Goal: Information Seeking & Learning: Learn about a topic

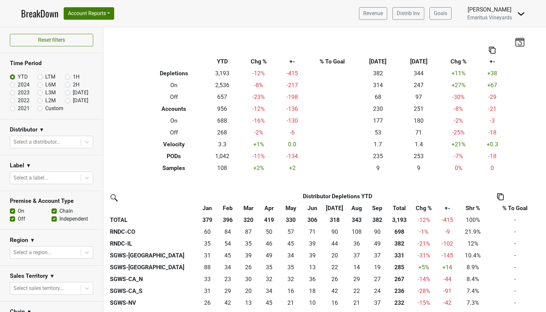
click at [85, 22] on nav "BreakDown Account Reports SuperRanker Map Award Progress Chain Compliance CRM N…" at bounding box center [273, 13] width 515 height 27
click at [98, 12] on button "Account Reports" at bounding box center [89, 13] width 51 height 12
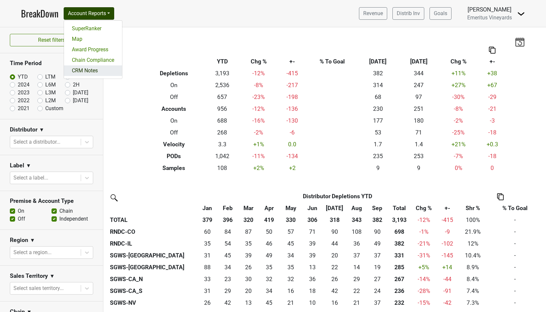
click at [94, 69] on link "CRM Notes" at bounding box center [93, 70] width 58 height 11
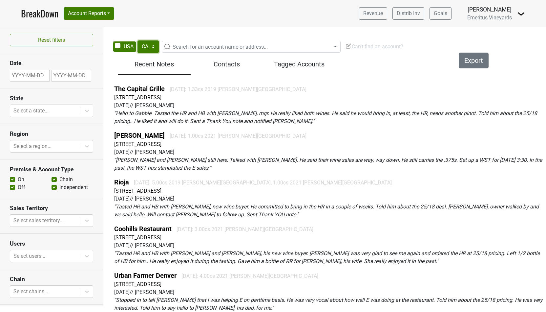
select select "GA"
click option "GA" at bounding box center [0, 0] width 0 height 0
click at [189, 44] on span "Search for an account name or address..." at bounding box center [220, 47] width 95 height 6
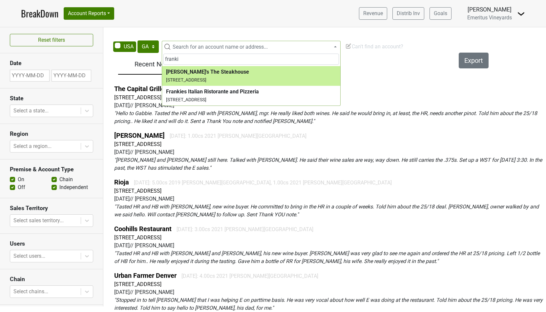
type input "franki"
select select "321709"
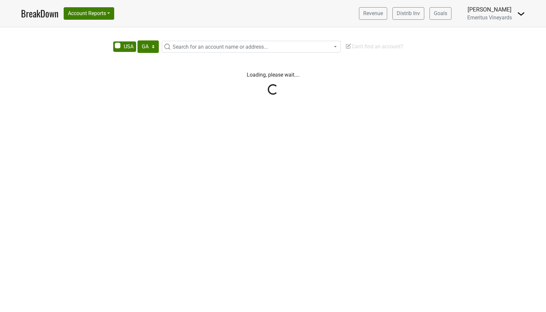
select select "GA"
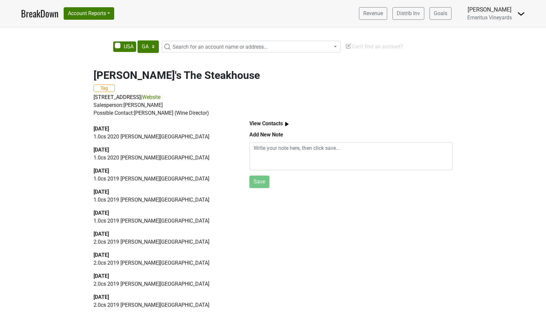
click at [47, 11] on link "BreakDown" at bounding box center [39, 14] width 37 height 14
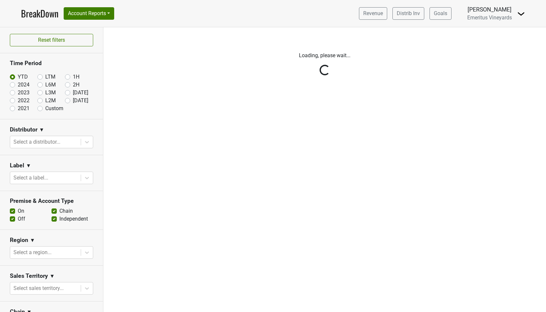
click at [42, 142] on div "Reset filters Time Period YTD LTM 1H 2024 L6M 2H 2023 L3M Sep '25 2022 L2M Oct …" at bounding box center [51, 169] width 103 height 284
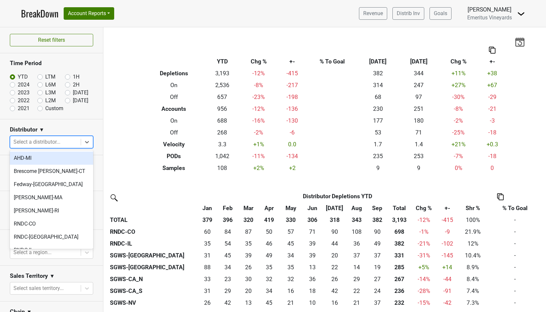
click at [42, 142] on div at bounding box center [45, 141] width 64 height 9
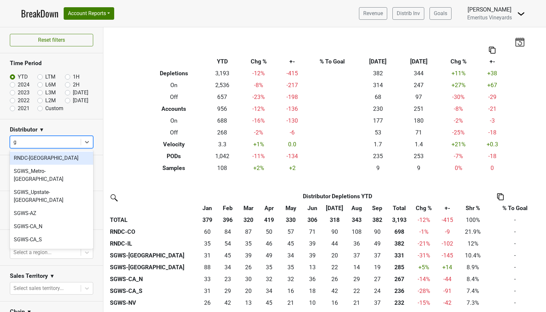
type input "ga"
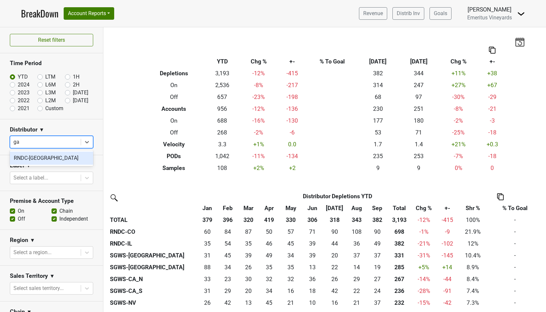
click at [38, 158] on div "RNDC-[GEOGRAPHIC_DATA]" at bounding box center [51, 157] width 83 height 13
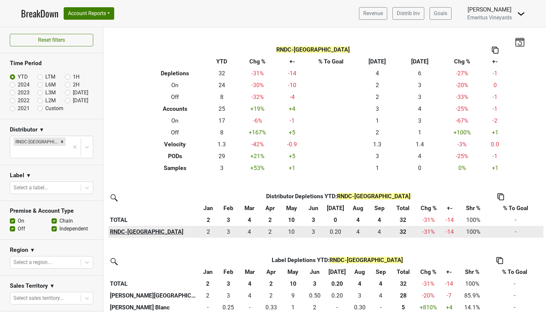
click at [128, 233] on th "RNDC-[GEOGRAPHIC_DATA]" at bounding box center [153, 232] width 90 height 12
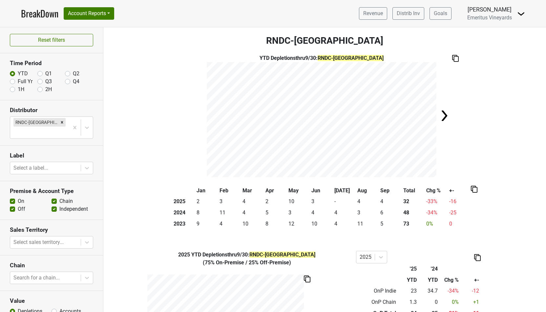
click at [18, 83] on label "Full Yr" at bounding box center [25, 81] width 15 height 8
click at [11, 83] on input "Full Yr" at bounding box center [12, 80] width 5 height 7
radio input "true"
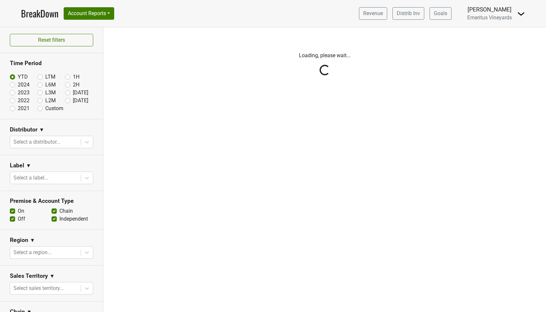
click at [52, 143] on div "Reset filters Time Period YTD LTM 1H 2024 L6M 2H 2023 L3M Sep '25 2022 L2M Oct …" at bounding box center [51, 169] width 103 height 284
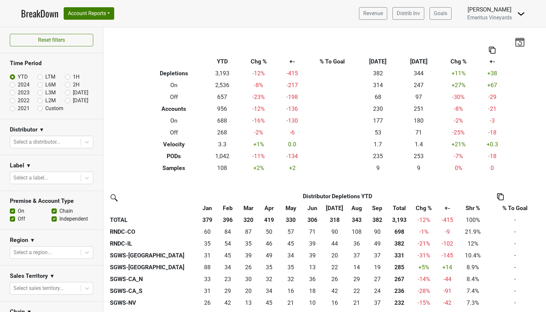
click at [52, 143] on div at bounding box center [45, 141] width 64 height 9
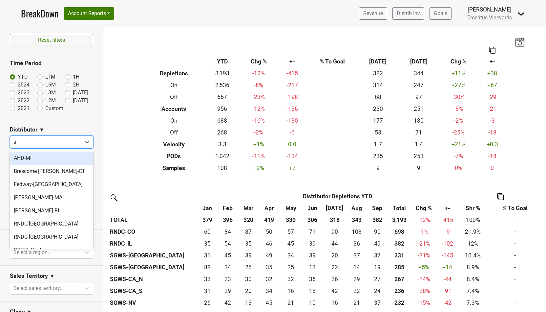
type input "az"
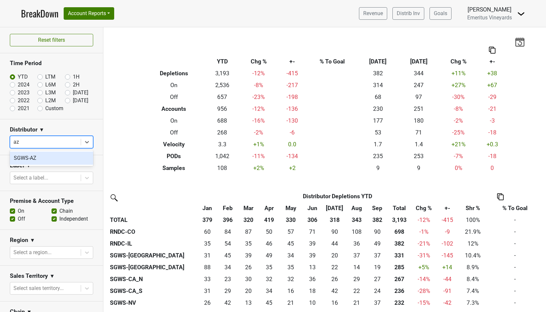
click at [55, 157] on div "SGWS-AZ" at bounding box center [51, 157] width 83 height 13
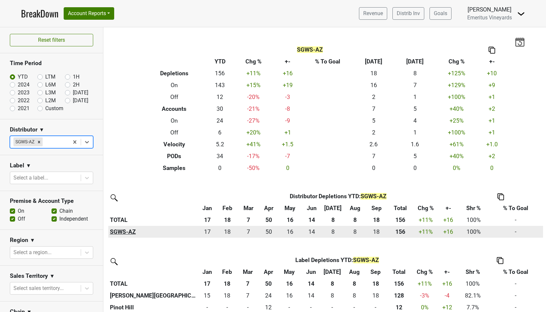
click at [122, 231] on th "SGWS-AZ" at bounding box center [152, 232] width 89 height 12
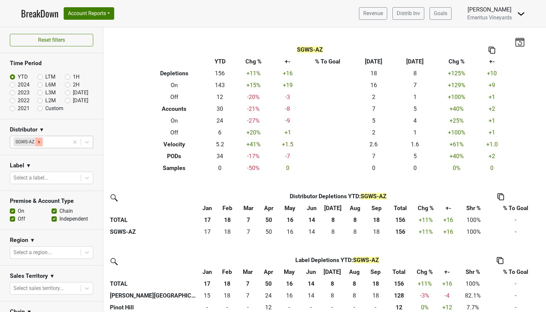
click at [37, 141] on icon "Remove SGWS-AZ" at bounding box center [39, 142] width 5 height 5
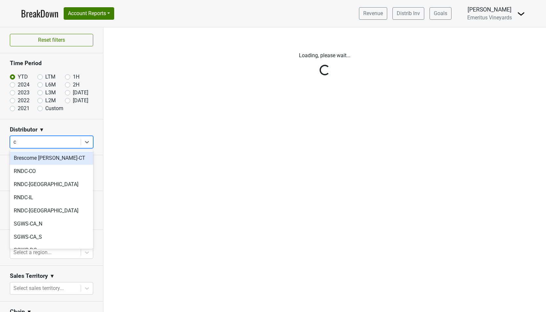
type input "ca"
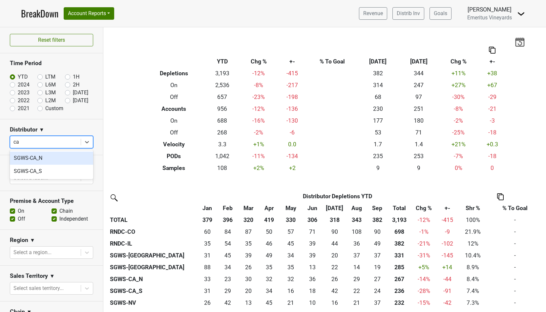
click at [38, 157] on div "SGWS-CA_N" at bounding box center [51, 157] width 83 height 13
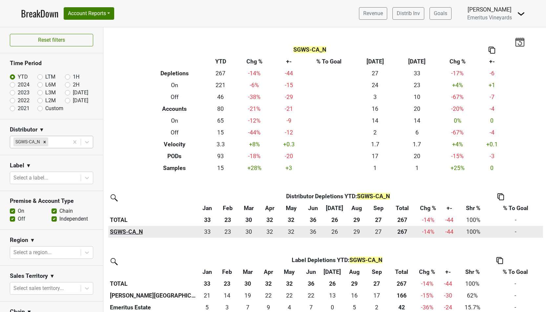
click at [131, 229] on th "SGWS-CA_N" at bounding box center [152, 232] width 89 height 12
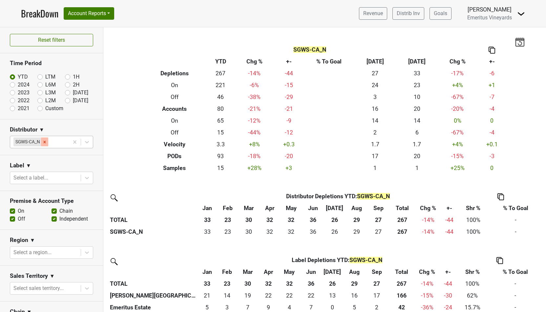
click at [44, 141] on icon "Remove SGWS-CA_N" at bounding box center [45, 142] width 2 height 2
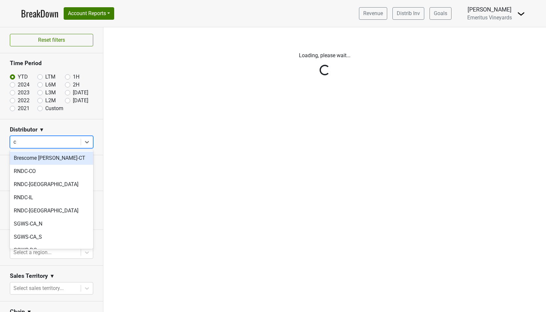
type input "ca"
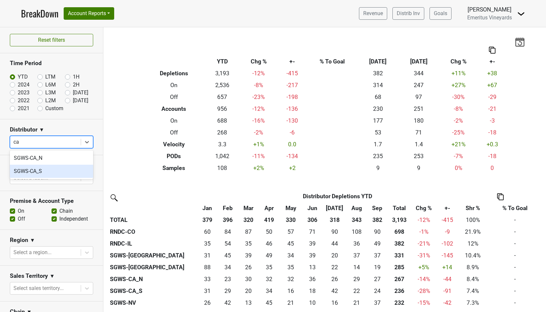
click at [53, 176] on div "SGWS-CA_S" at bounding box center [51, 171] width 83 height 13
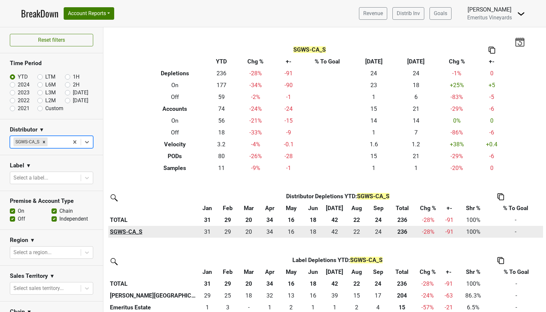
click at [121, 230] on th "SGWS-CA_S" at bounding box center [152, 232] width 89 height 12
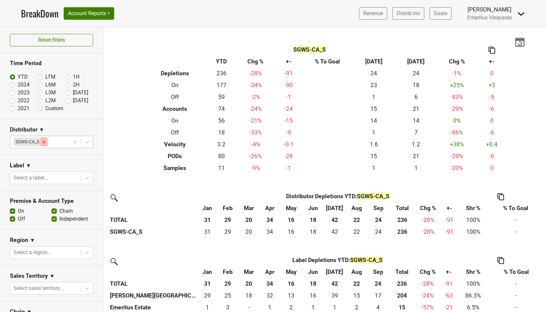
click at [45, 143] on icon "Remove SGWS-CA_S" at bounding box center [44, 142] width 5 height 5
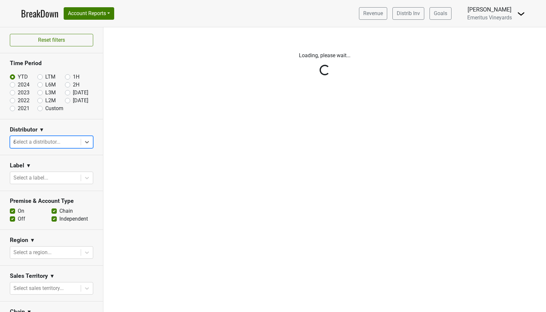
type input "dc"
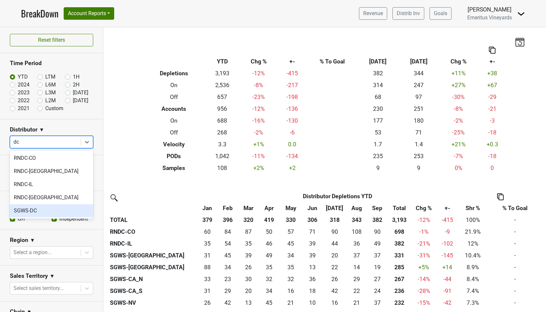
click at [37, 208] on div "SGWS-DC" at bounding box center [51, 210] width 83 height 13
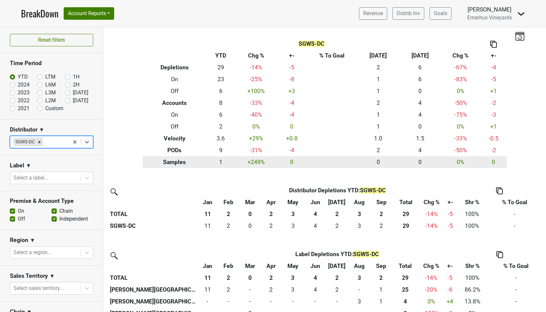
scroll to position [7, 0]
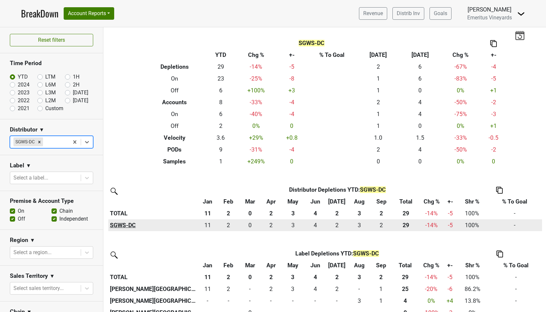
click at [126, 223] on th "SGWS-DC" at bounding box center [152, 225] width 89 height 12
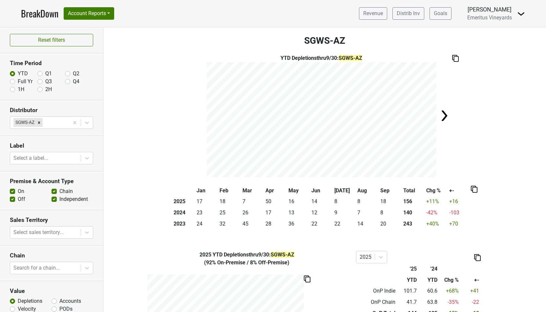
click at [18, 79] on label "Full Yr" at bounding box center [25, 81] width 15 height 8
click at [15, 79] on input "Full Yr" at bounding box center [12, 80] width 5 height 7
radio input "true"
click at [18, 80] on label "Full Yr" at bounding box center [25, 81] width 15 height 8
click at [13, 80] on input "Full Yr" at bounding box center [12, 80] width 5 height 7
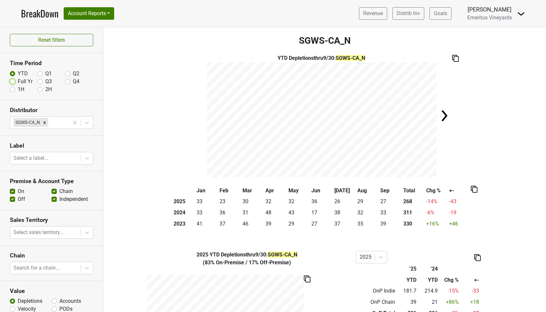
radio input "true"
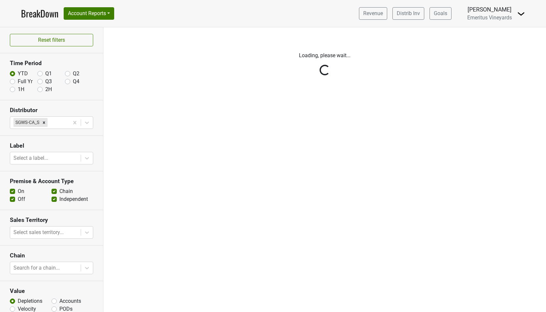
click at [12, 81] on div "Reset filters Time Period YTD Q1 Q2 Full Yr Q3 Q4 1H 2H Distributor SGWS-CA_S L…" at bounding box center [51, 169] width 103 height 284
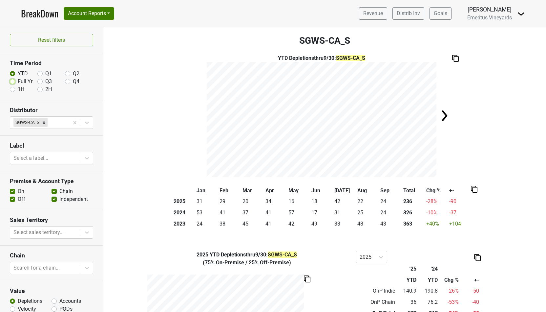
click at [11, 77] on input "Full Yr" at bounding box center [12, 80] width 5 height 7
radio input "true"
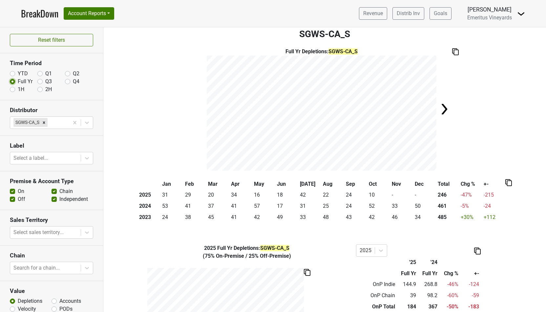
scroll to position [7, 0]
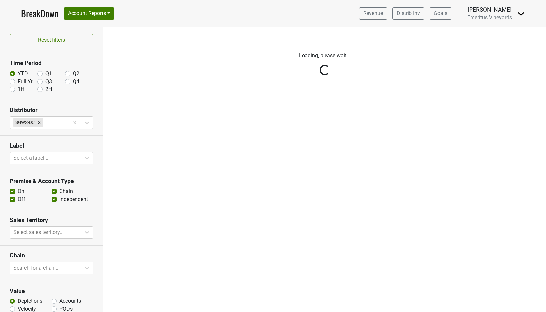
click at [13, 81] on div "Reset filters Time Period YTD Q1 Q2 Full Yr Q3 Q4 1H 2H Distributor SGWS-DC Lab…" at bounding box center [51, 169] width 103 height 284
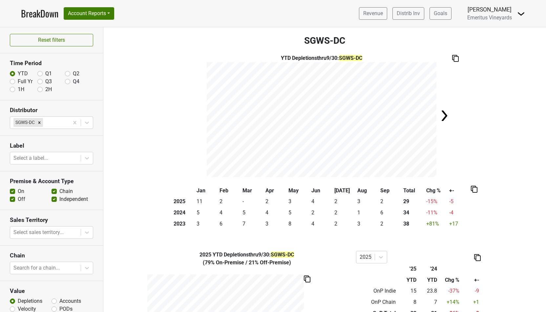
click at [18, 81] on label "Full Yr" at bounding box center [25, 81] width 15 height 8
click at [10, 81] on input "Full Yr" at bounding box center [12, 80] width 5 height 7
radio input "true"
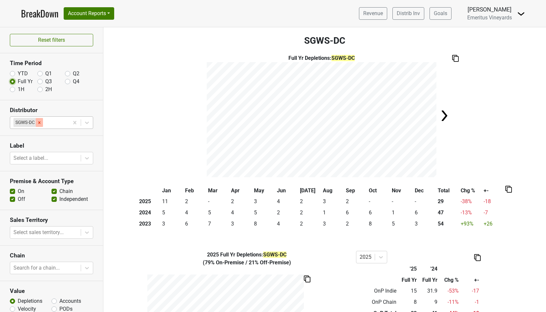
click at [40, 120] on icon "Remove SGWS-DC" at bounding box center [39, 122] width 5 height 5
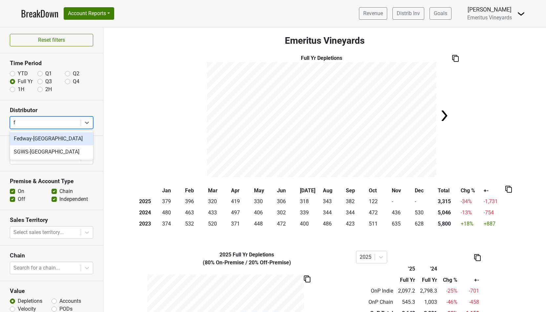
type input "fl"
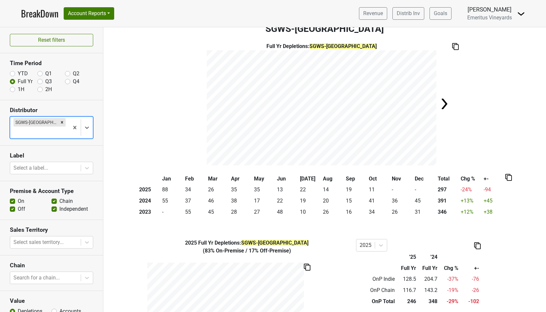
scroll to position [12, 0]
click at [60, 120] on icon "Remove SGWS-FL" at bounding box center [62, 122] width 5 height 5
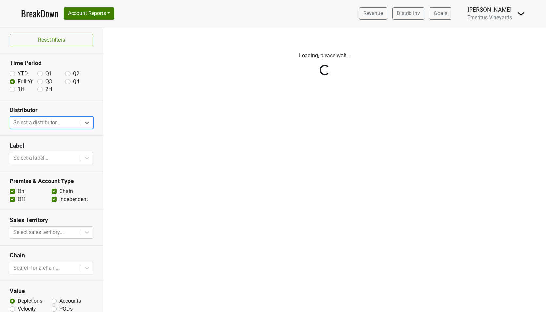
scroll to position [0, 0]
type input "hi"
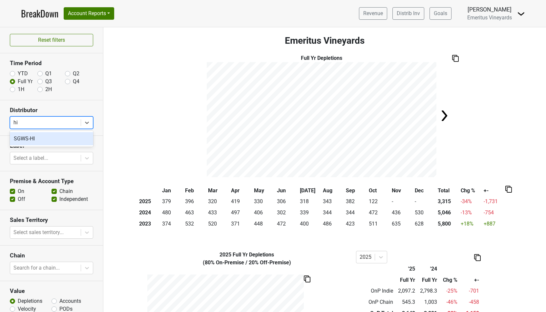
click at [39, 135] on div "SGWS-HI" at bounding box center [51, 138] width 83 height 13
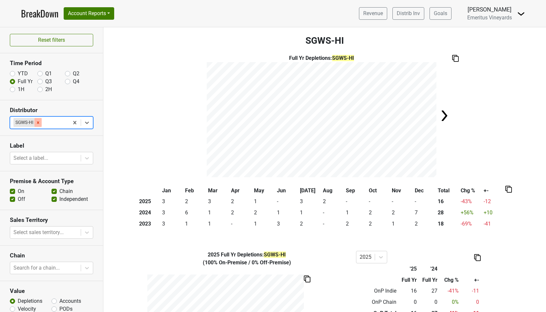
click at [38, 119] on div "Remove SGWS-HI" at bounding box center [37, 122] width 7 height 9
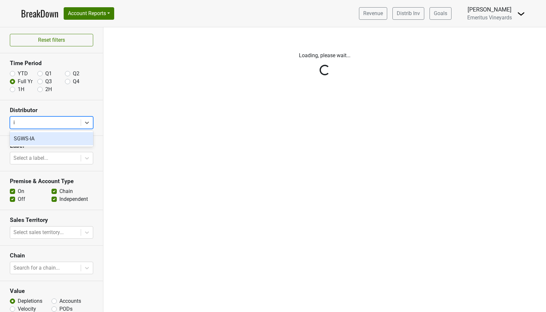
type input "ia"
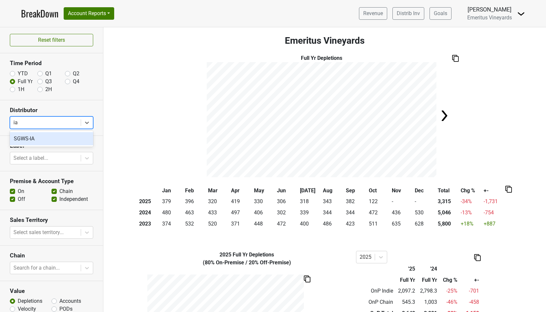
click at [43, 143] on div "SGWS-IA" at bounding box center [51, 138] width 83 height 13
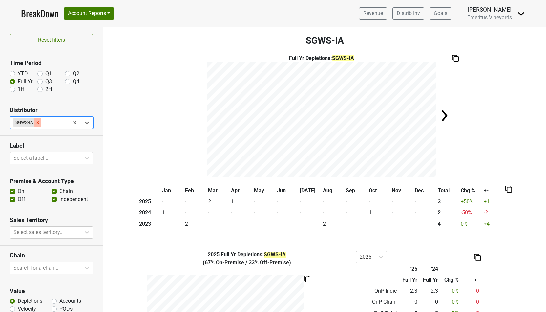
click at [40, 121] on div "Remove SGWS-IA" at bounding box center [37, 122] width 7 height 9
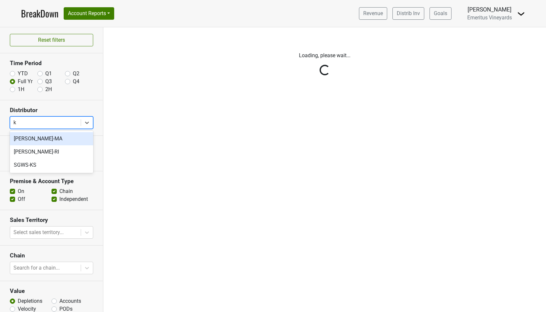
type input "ks"
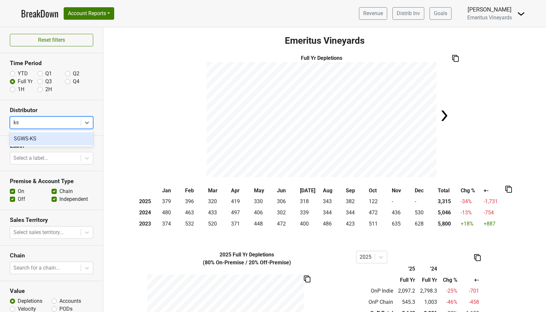
click at [38, 139] on div "SGWS-KS" at bounding box center [51, 138] width 83 height 13
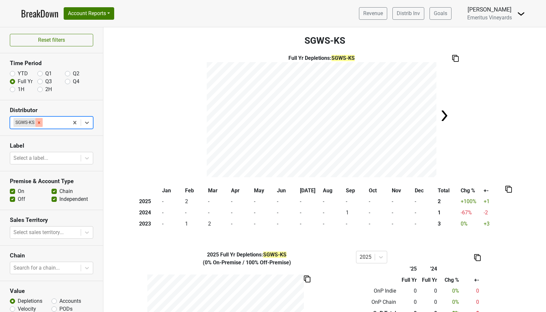
click at [39, 122] on icon "Remove SGWS-KS" at bounding box center [39, 122] width 2 height 2
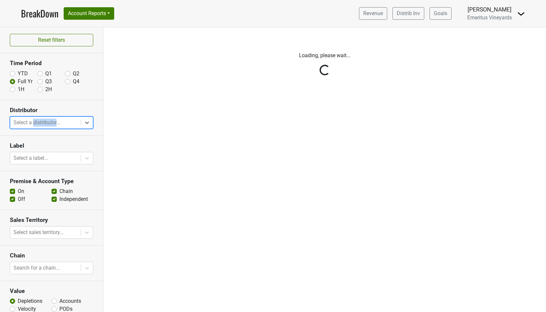
click at [39, 122] on div "Reset filters Time Period YTD Q1 Q2 Full Yr Q3 Q4 1H 2H Distributor option SGWS…" at bounding box center [51, 169] width 103 height 284
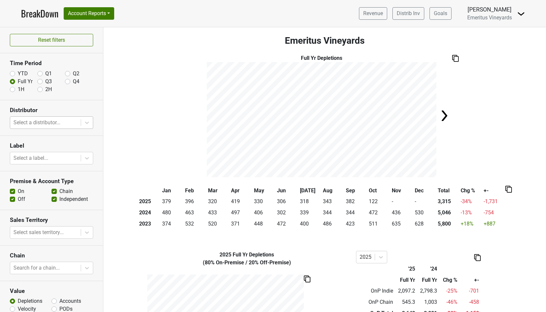
click at [20, 122] on div at bounding box center [45, 122] width 64 height 9
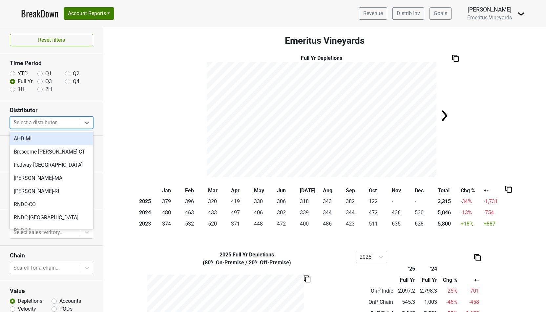
type input "md"
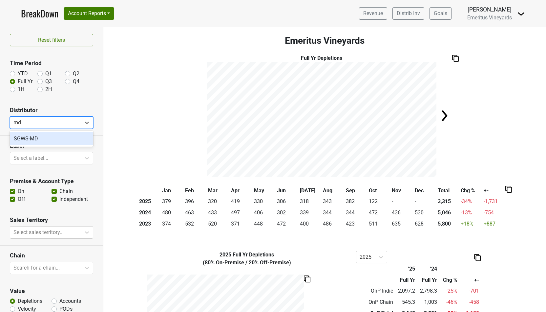
click at [28, 135] on div "SGWS-MD" at bounding box center [51, 138] width 83 height 13
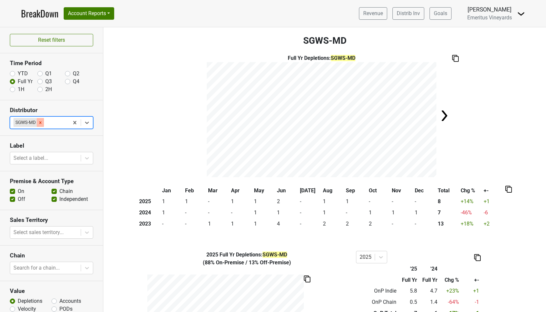
click at [40, 121] on icon "Remove SGWS-MD" at bounding box center [40, 122] width 2 height 2
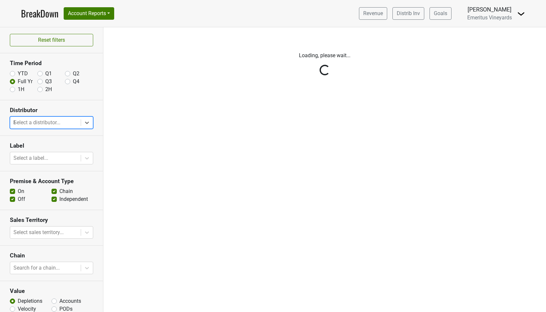
type input "la"
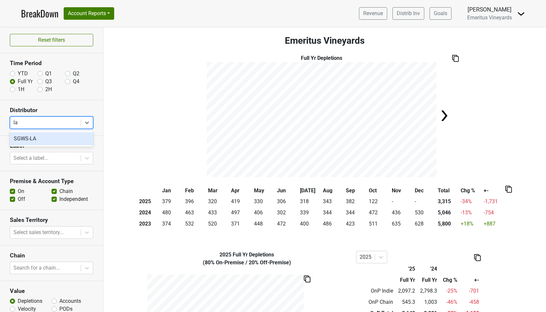
click at [40, 139] on div "SGWS-LA" at bounding box center [51, 138] width 83 height 13
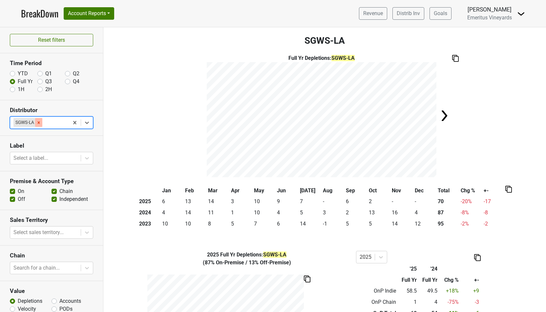
click at [41, 120] on icon "Remove SGWS-LA" at bounding box center [38, 122] width 5 height 5
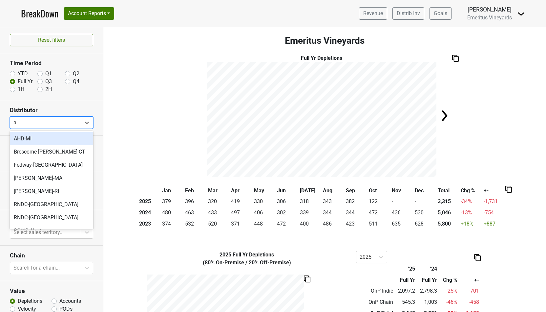
type input "az"
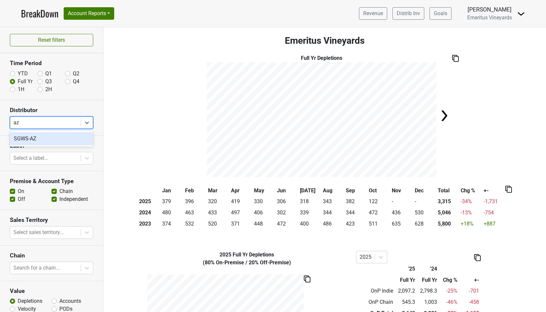
click at [43, 139] on div "SGWS-AZ" at bounding box center [51, 138] width 83 height 13
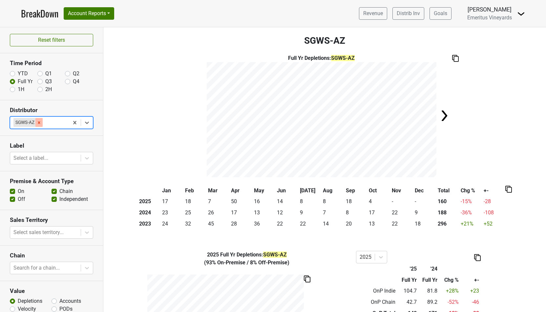
click at [40, 121] on icon "Remove SGWS-AZ" at bounding box center [39, 122] width 2 height 2
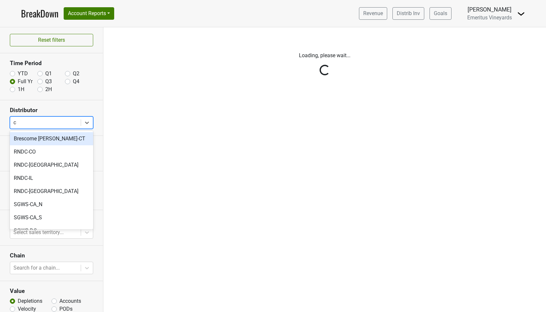
type input "ca"
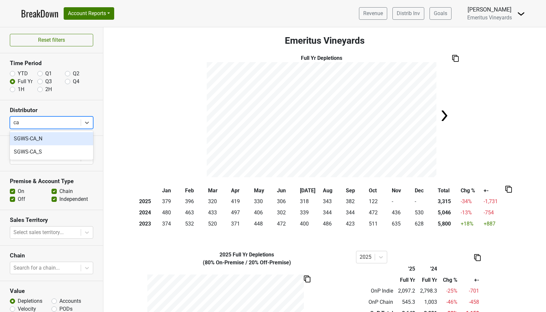
click at [45, 136] on div "SGWS-CA_N" at bounding box center [51, 138] width 83 height 13
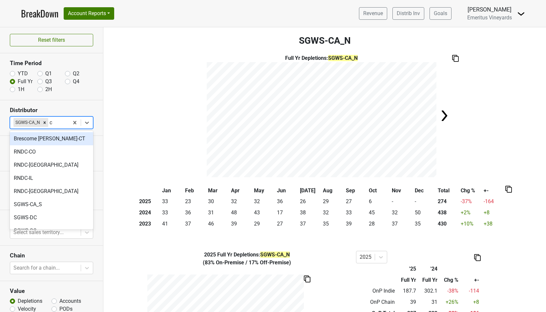
type input "ca"
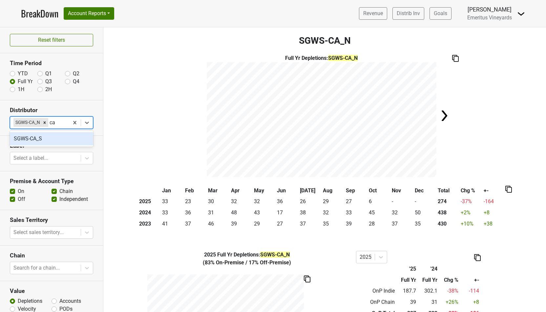
click at [50, 140] on div "SGWS-CA_S" at bounding box center [51, 138] width 83 height 13
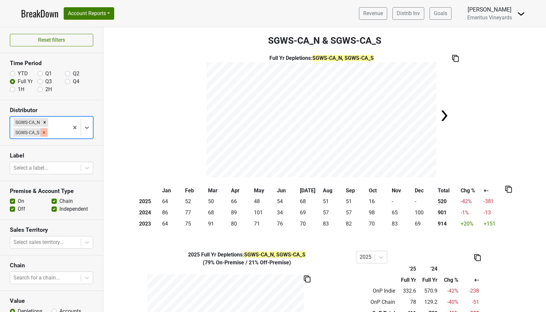
click at [43, 129] on div "Remove SGWS-CA_S" at bounding box center [43, 132] width 7 height 9
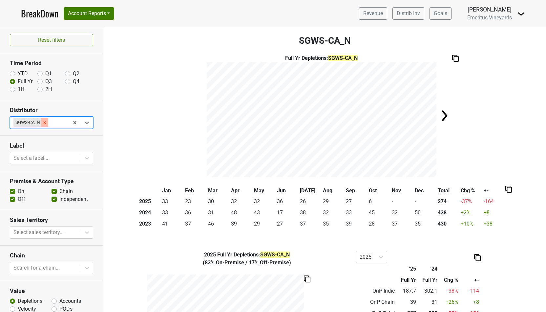
click at [44, 119] on div "Remove SGWS-CA_N" at bounding box center [44, 122] width 7 height 9
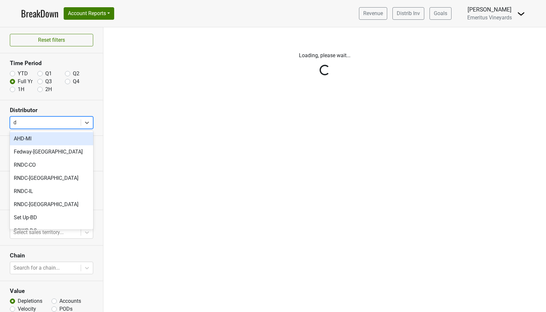
type input "dc"
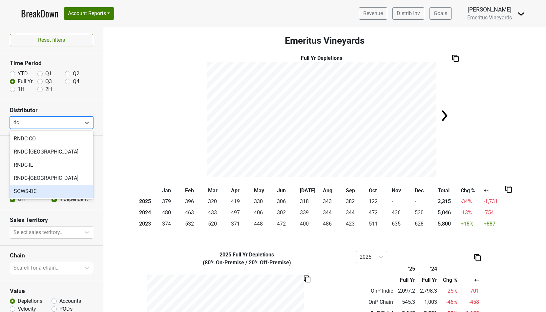
click at [37, 191] on div "SGWS-DC" at bounding box center [51, 191] width 83 height 13
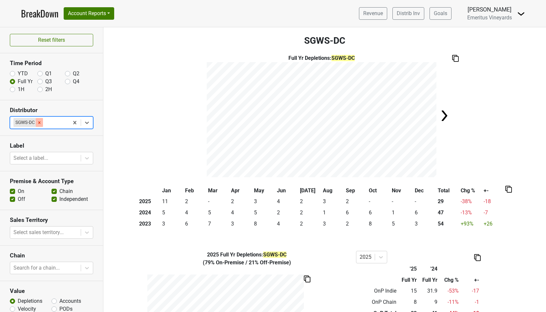
click at [42, 123] on icon "Remove SGWS-DC" at bounding box center [39, 122] width 5 height 5
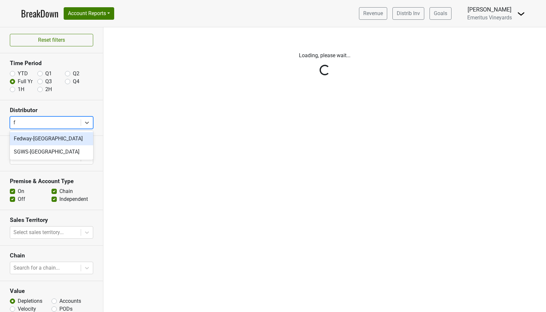
type input "fl"
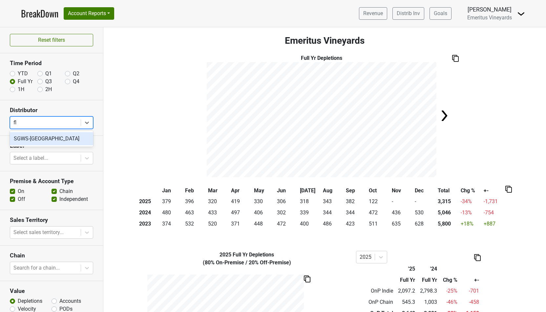
click at [33, 139] on div "SGWS-FL" at bounding box center [51, 138] width 83 height 13
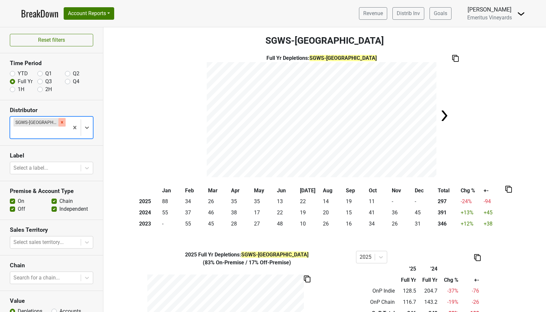
click at [60, 120] on icon "Remove SGWS-FL" at bounding box center [62, 122] width 5 height 5
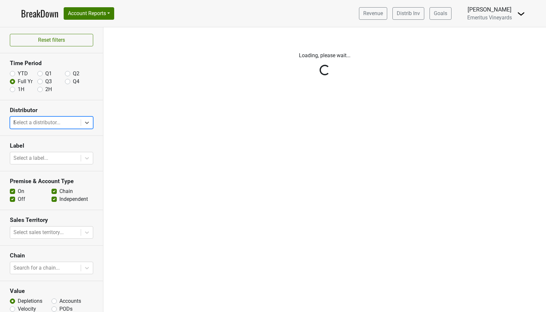
type input "hi"
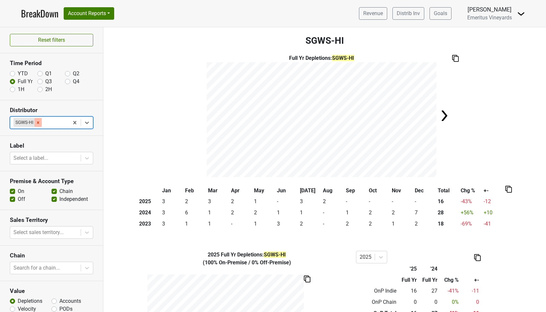
click at [40, 122] on icon "Remove SGWS-HI" at bounding box center [38, 122] width 5 height 5
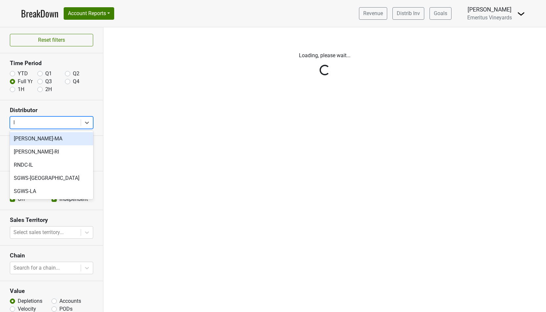
type input "la"
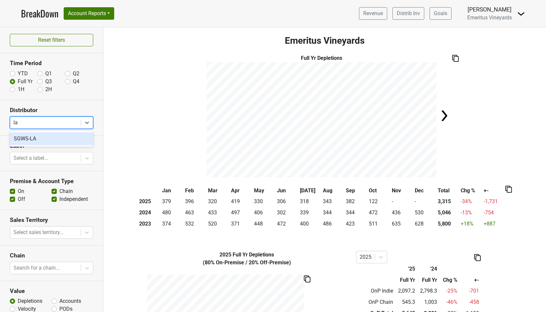
click at [45, 139] on div "SGWS-LA" at bounding box center [51, 138] width 83 height 13
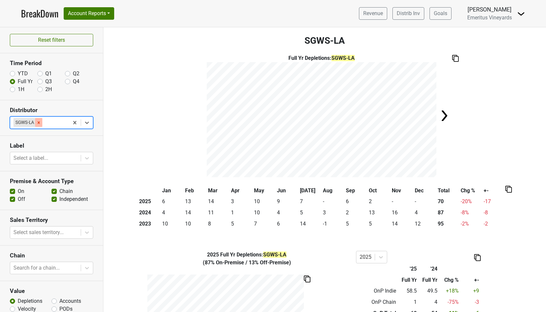
click at [37, 122] on icon "Remove SGWS-LA" at bounding box center [38, 122] width 5 height 5
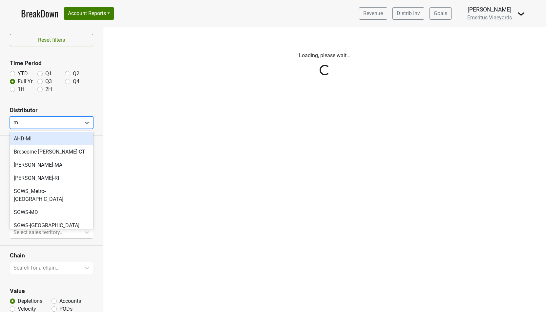
type input "mn"
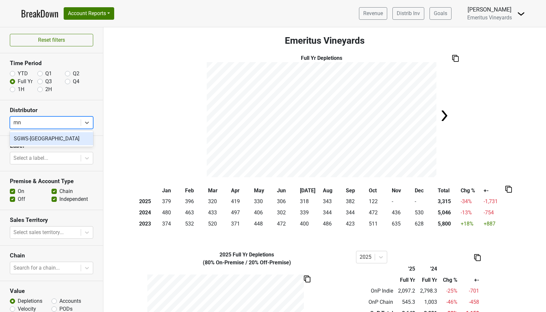
click at [38, 136] on div "SGWS-MN" at bounding box center [51, 138] width 83 height 13
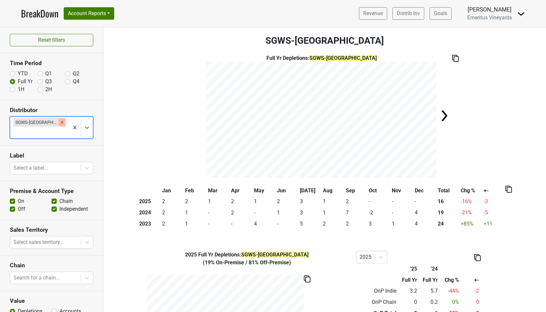
click at [60, 120] on icon "Remove SGWS-MN" at bounding box center [62, 122] width 5 height 5
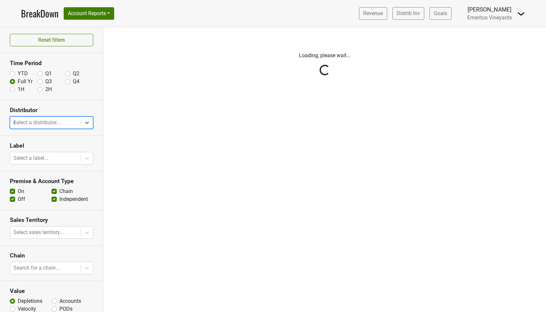
type input "mo"
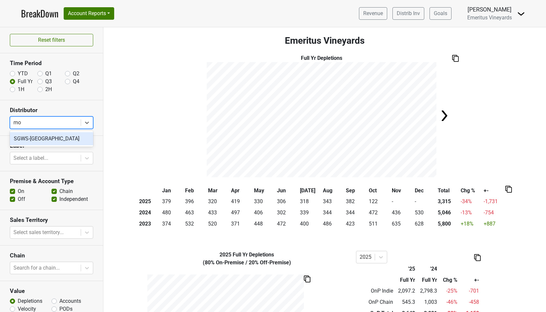
click at [35, 136] on div "SGWS-MO" at bounding box center [51, 138] width 83 height 13
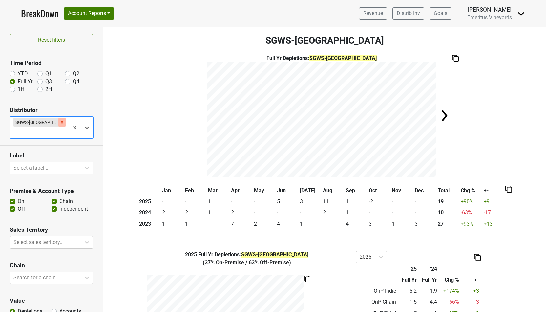
click at [61, 122] on icon "Remove SGWS-MO" at bounding box center [62, 122] width 2 height 2
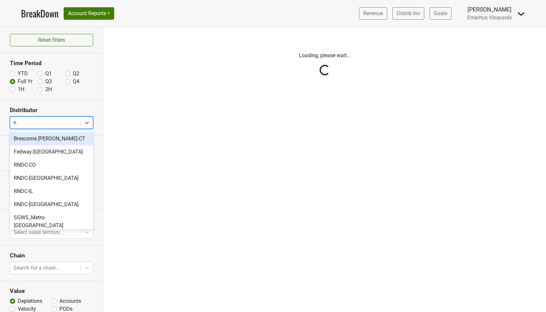
type input "nm"
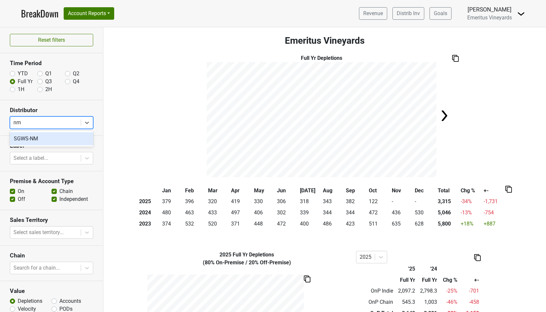
click at [33, 138] on div "SGWS-NM" at bounding box center [51, 138] width 83 height 13
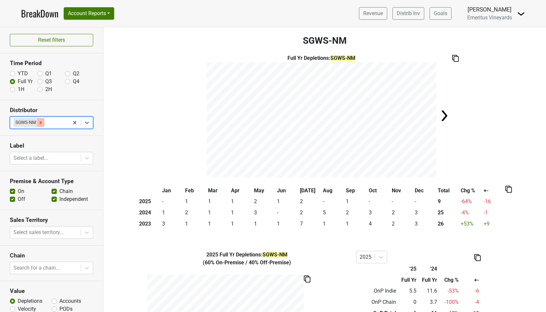
click at [41, 122] on icon "Remove SGWS-NM" at bounding box center [40, 122] width 5 height 5
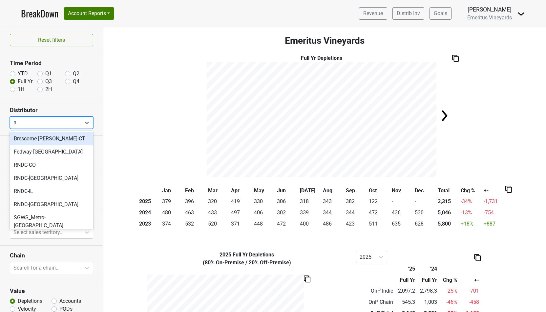
type input "nv"
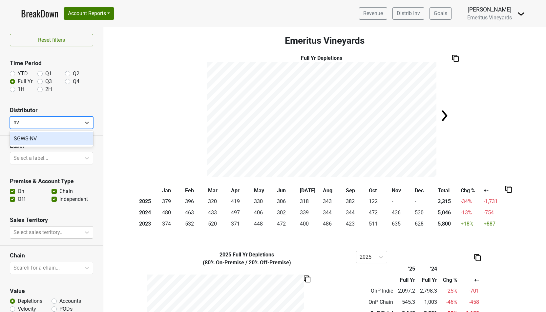
click at [29, 138] on div "SGWS-NV" at bounding box center [51, 138] width 83 height 13
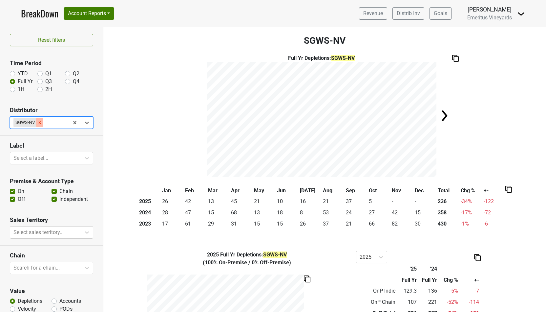
click at [41, 123] on icon "Remove SGWS-NV" at bounding box center [39, 122] width 5 height 5
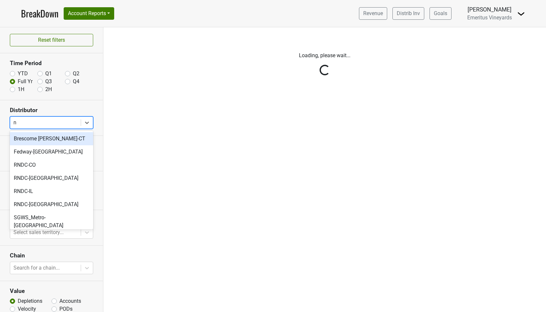
type input "ny"
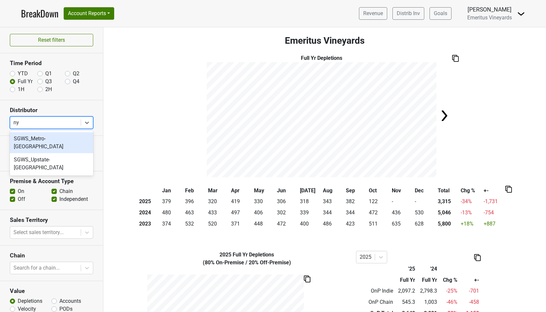
click at [38, 138] on div "SGWS_Metro-NY" at bounding box center [51, 142] width 83 height 21
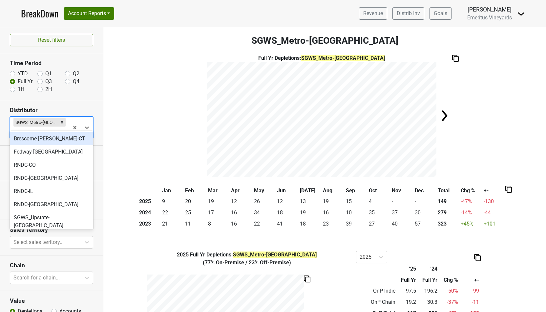
type input "ny"
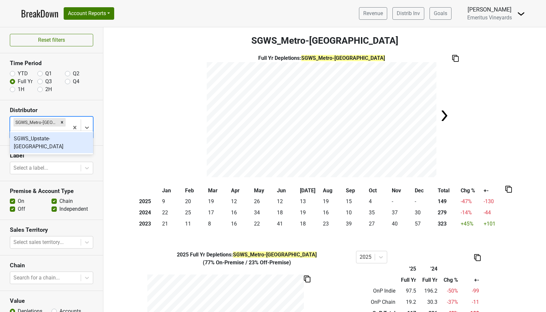
click at [42, 141] on div "SGWS_Upstate-NY" at bounding box center [51, 142] width 83 height 21
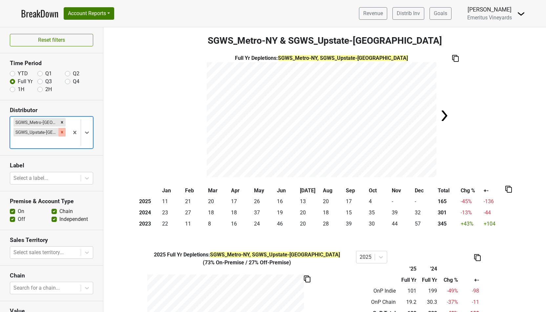
click at [60, 130] on icon "Remove SGWS_Upstate-NY" at bounding box center [62, 132] width 5 height 5
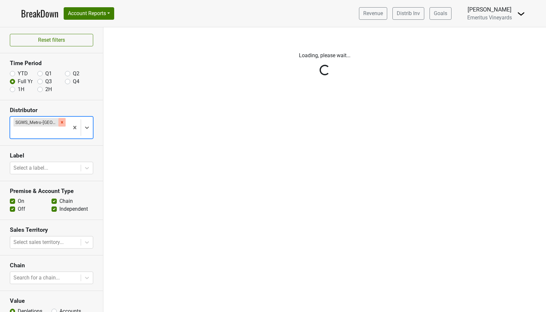
click at [61, 121] on icon "Remove SGWS_Metro-NY" at bounding box center [62, 122] width 2 height 2
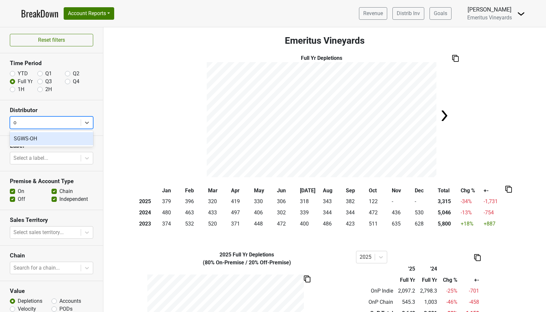
type input "oh"
click at [57, 135] on div "SGWS-OH" at bounding box center [51, 138] width 83 height 13
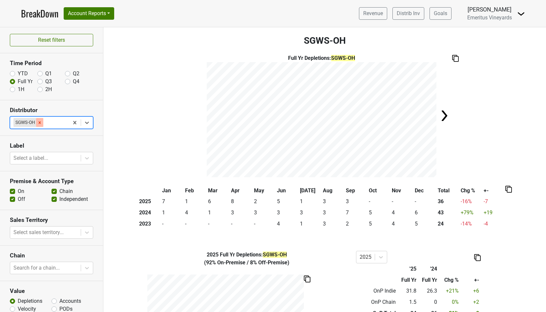
click at [42, 120] on div "Remove SGWS-OH" at bounding box center [39, 122] width 7 height 9
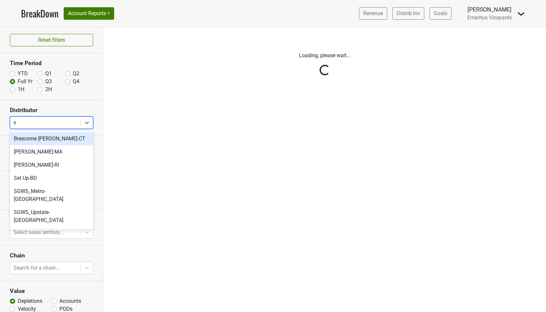
type input "sc"
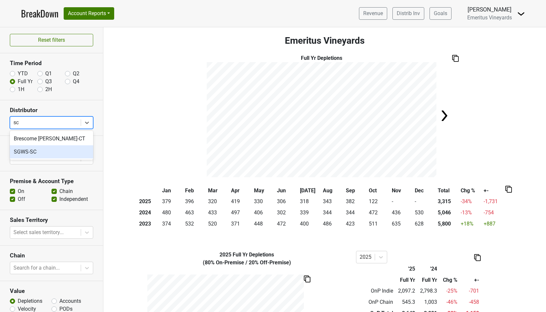
click at [55, 152] on div "SGWS-SC" at bounding box center [51, 151] width 83 height 13
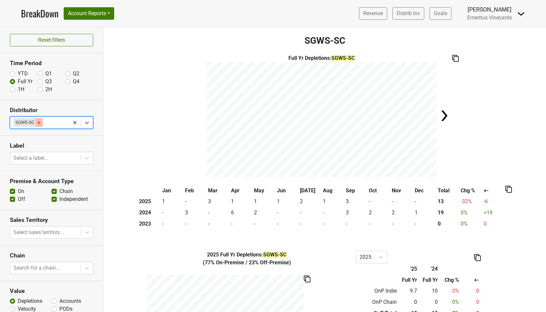
click at [39, 124] on icon "Remove SGWS-SC" at bounding box center [39, 122] width 5 height 5
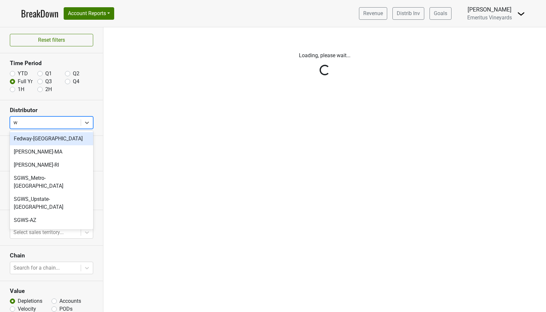
type input "wa"
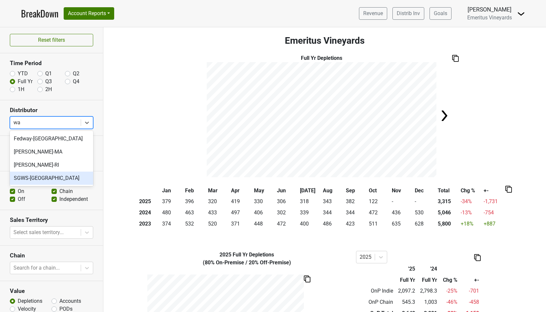
click at [45, 177] on div "SGWS-WA" at bounding box center [51, 177] width 83 height 13
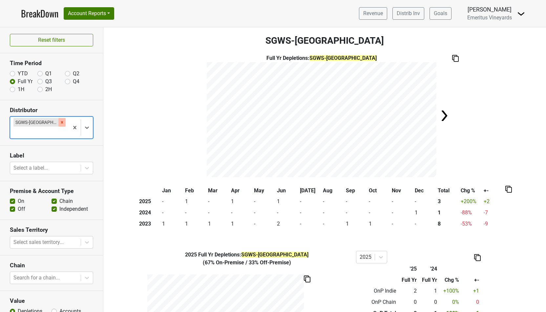
click at [61, 121] on icon "Remove SGWS-WA" at bounding box center [62, 122] width 2 height 2
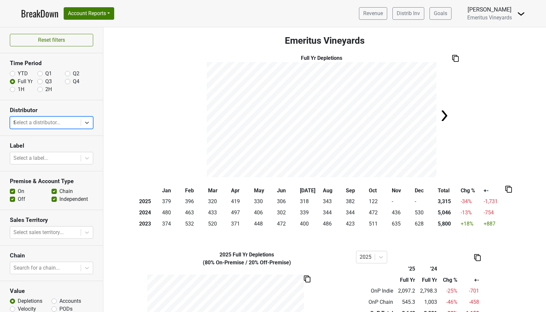
type input "tx"
click at [44, 138] on div "SGWS-TX" at bounding box center [51, 138] width 83 height 13
